Goal: Obtain resource: Download file/media

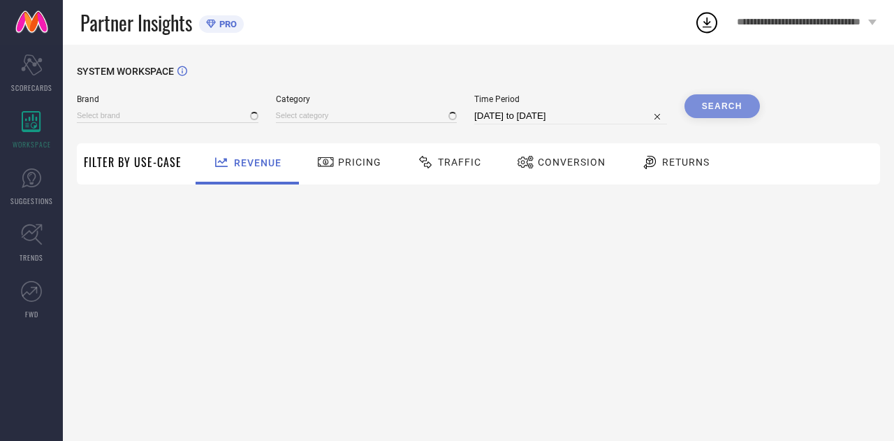
type input "H&M"
type input "All"
click at [441, 163] on span "Traffic" at bounding box center [459, 161] width 43 height 11
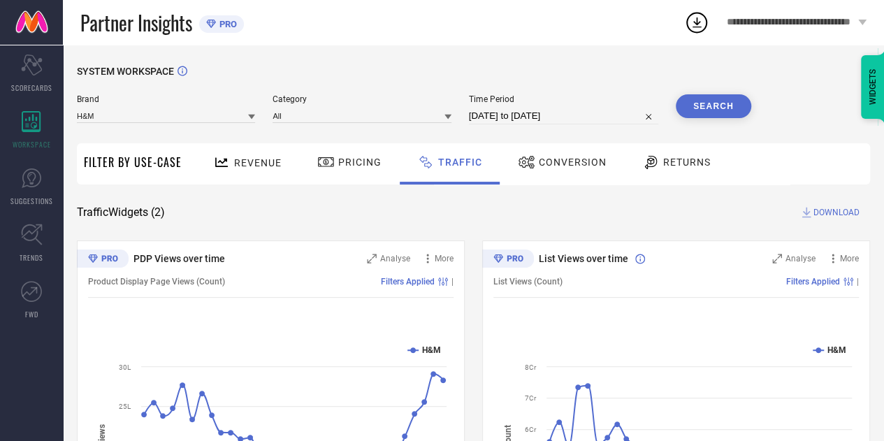
click at [497, 123] on input "[DATE] to [DATE]" at bounding box center [563, 116] width 189 height 17
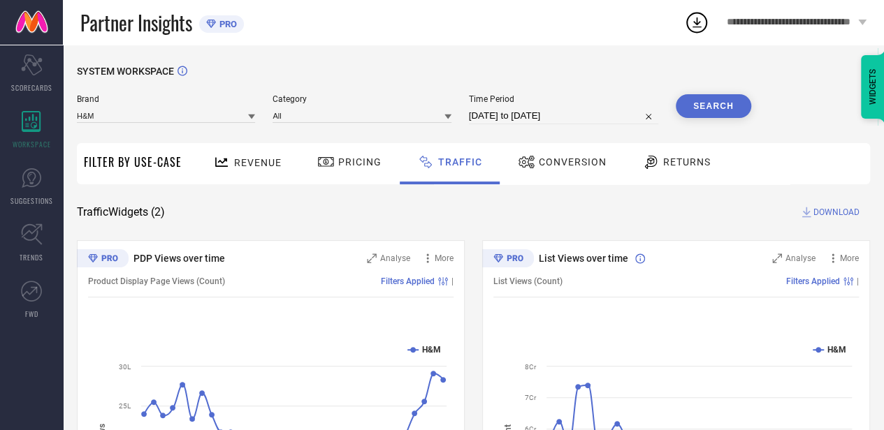
select select "7"
select select "2025"
select select "8"
select select "2025"
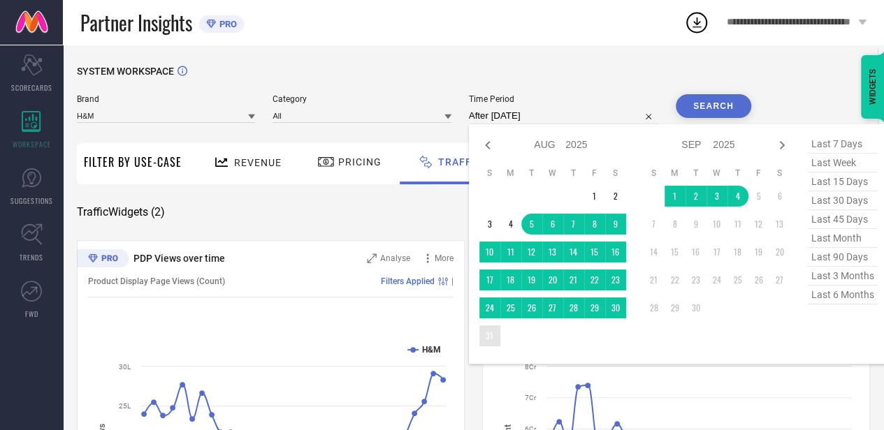
click at [492, 339] on td "31" at bounding box center [489, 335] width 21 height 21
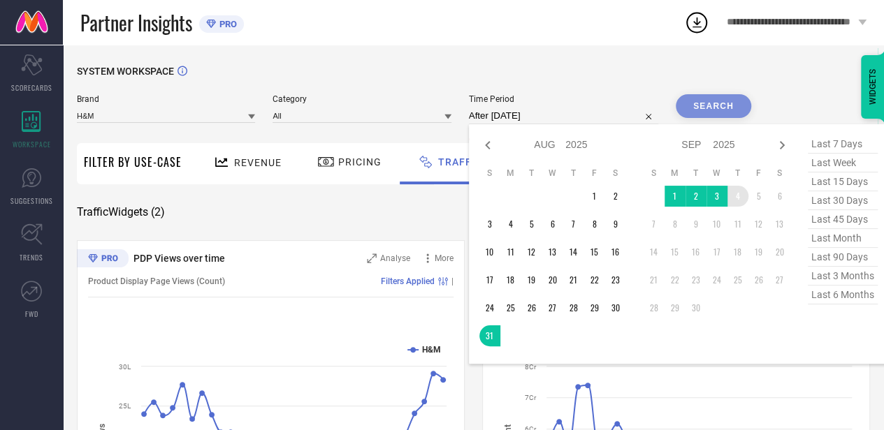
type input "[DATE] to [DATE]"
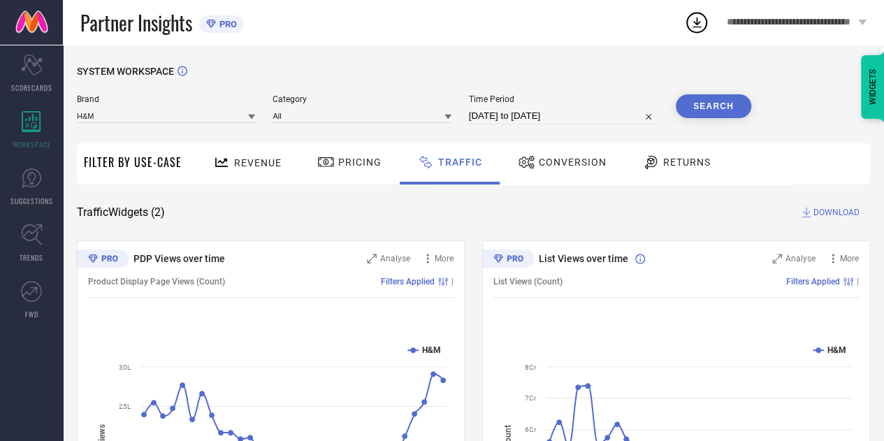
click at [713, 105] on button "Search" at bounding box center [712, 106] width 75 height 24
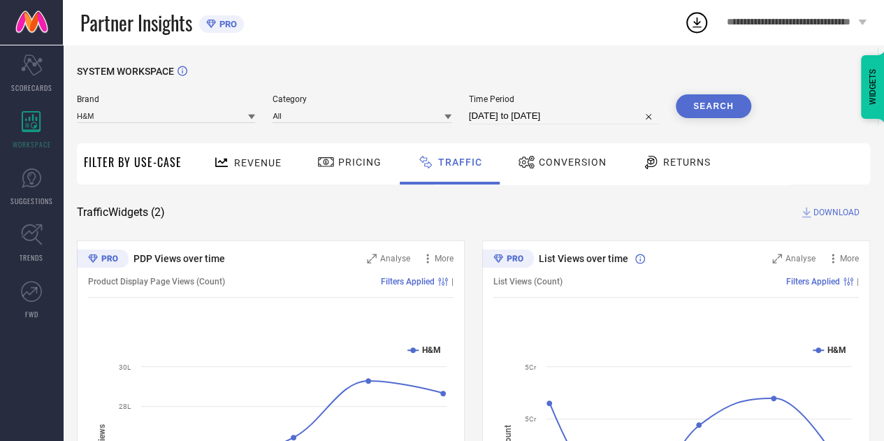
click at [826, 214] on span "DOWNLOAD" at bounding box center [836, 212] width 46 height 14
